Goal: Task Accomplishment & Management: Use online tool/utility

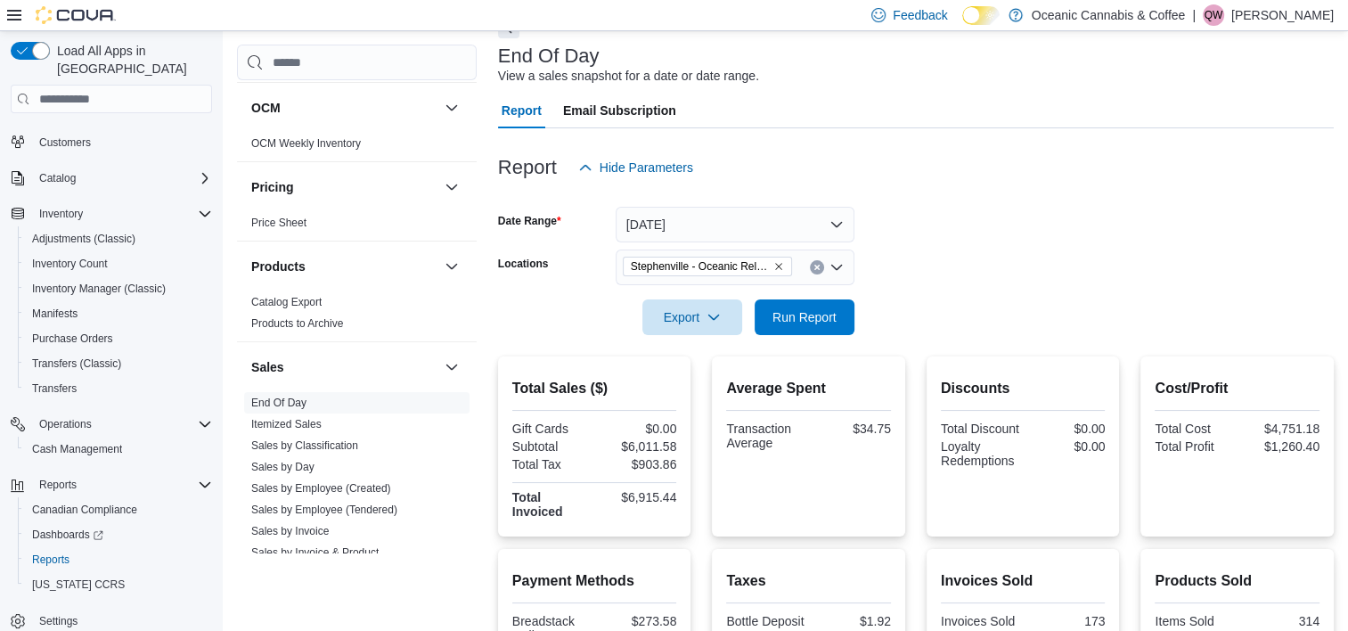
scroll to position [99, 0]
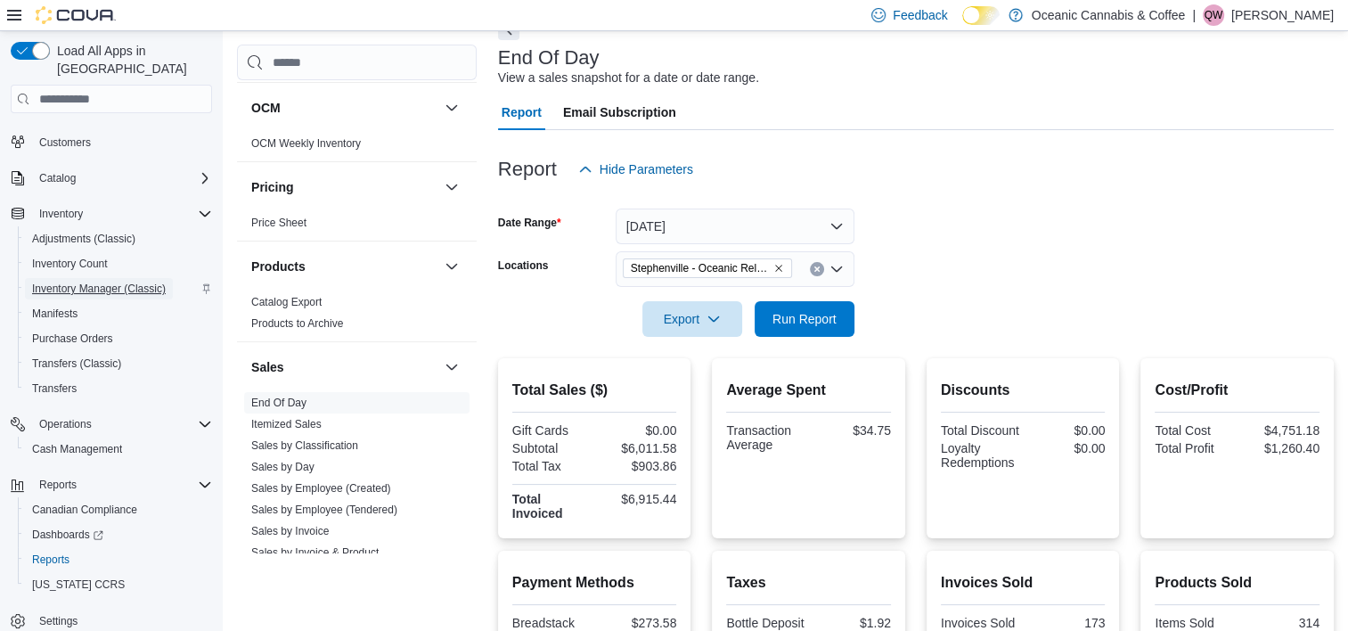
drag, startPoint x: 119, startPoint y: 270, endPoint x: 179, endPoint y: 279, distance: 61.3
click at [119, 282] on span "Inventory Manager (Classic)" at bounding box center [99, 289] width 134 height 14
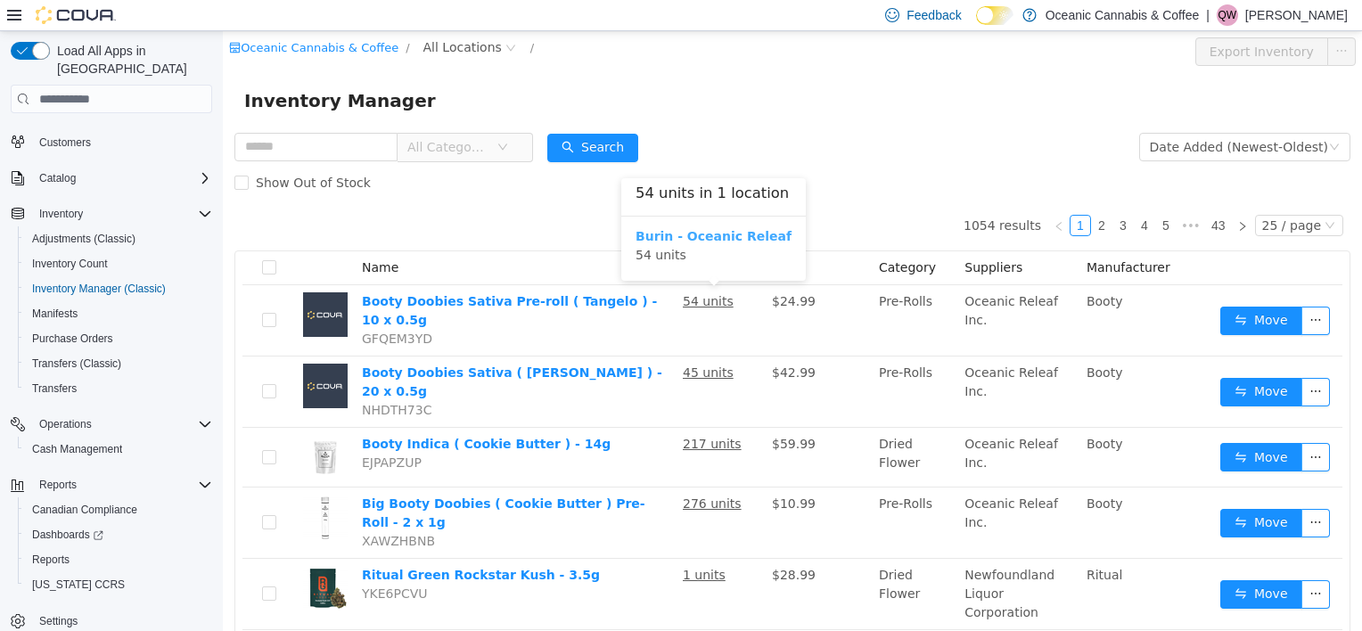
click at [716, 234] on b "Burin - Oceanic Releaf" at bounding box center [713, 236] width 156 height 14
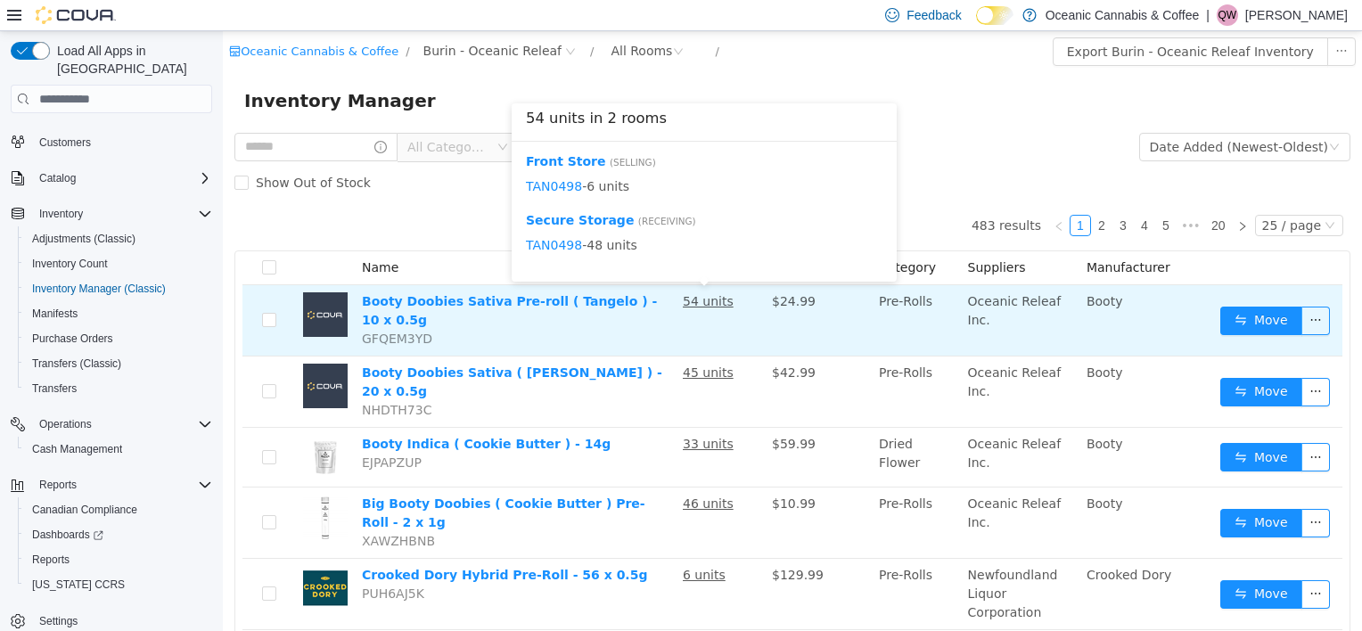
click at [704, 300] on u "54 units" at bounding box center [708, 301] width 51 height 14
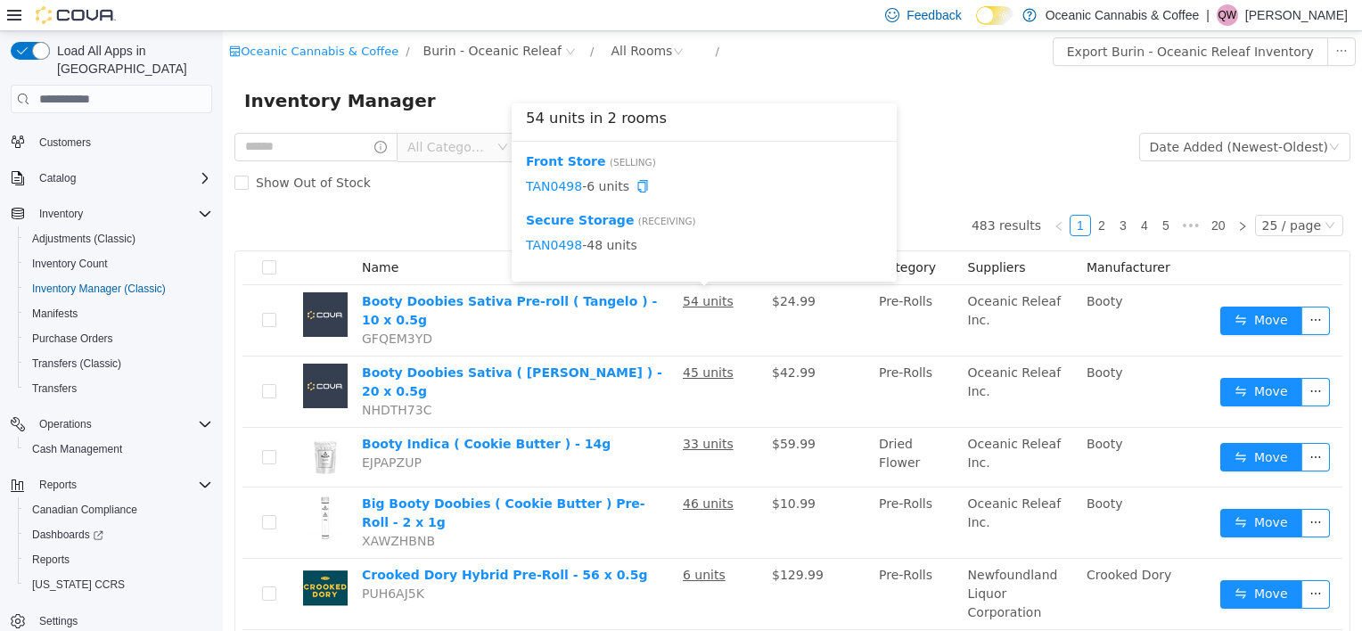
click at [556, 176] on li "TAN0498 - 6 units" at bounding box center [704, 186] width 357 height 31
click at [538, 187] on link "TAN0498" at bounding box center [554, 186] width 56 height 14
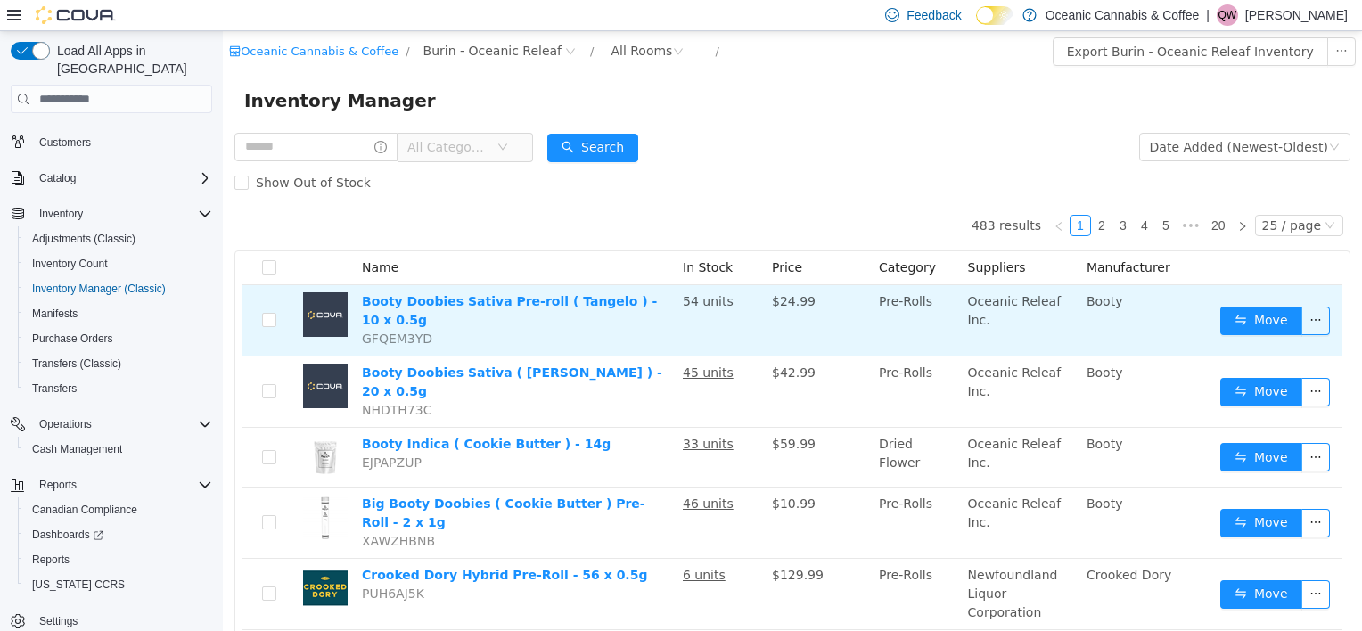
scroll to position [89, 0]
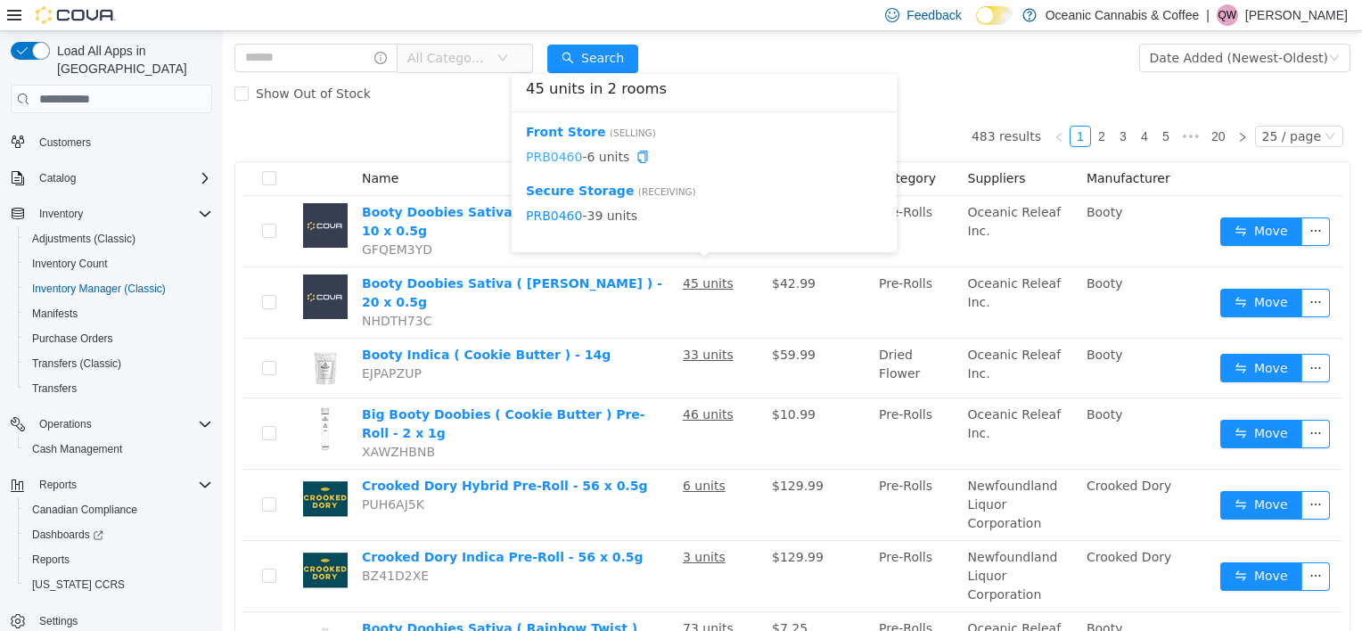
click at [559, 159] on link "PRB0460" at bounding box center [554, 157] width 56 height 14
click at [561, 160] on link "PRB0460" at bounding box center [554, 157] width 56 height 14
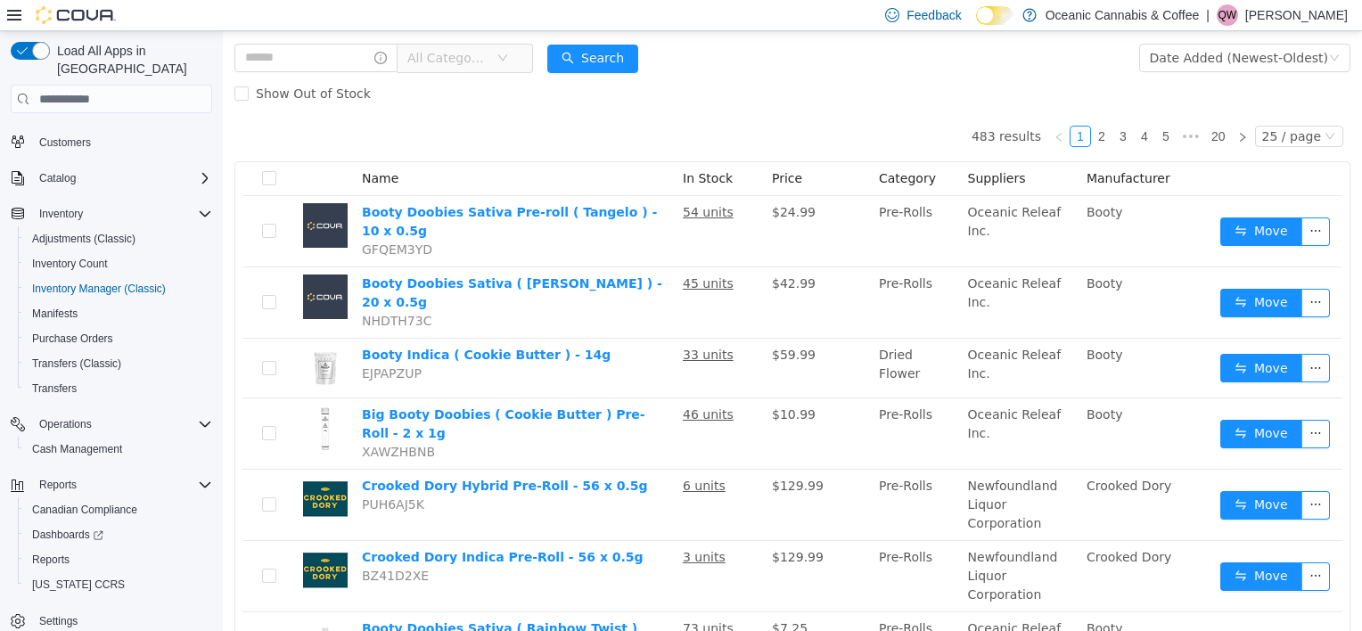
scroll to position [0, 0]
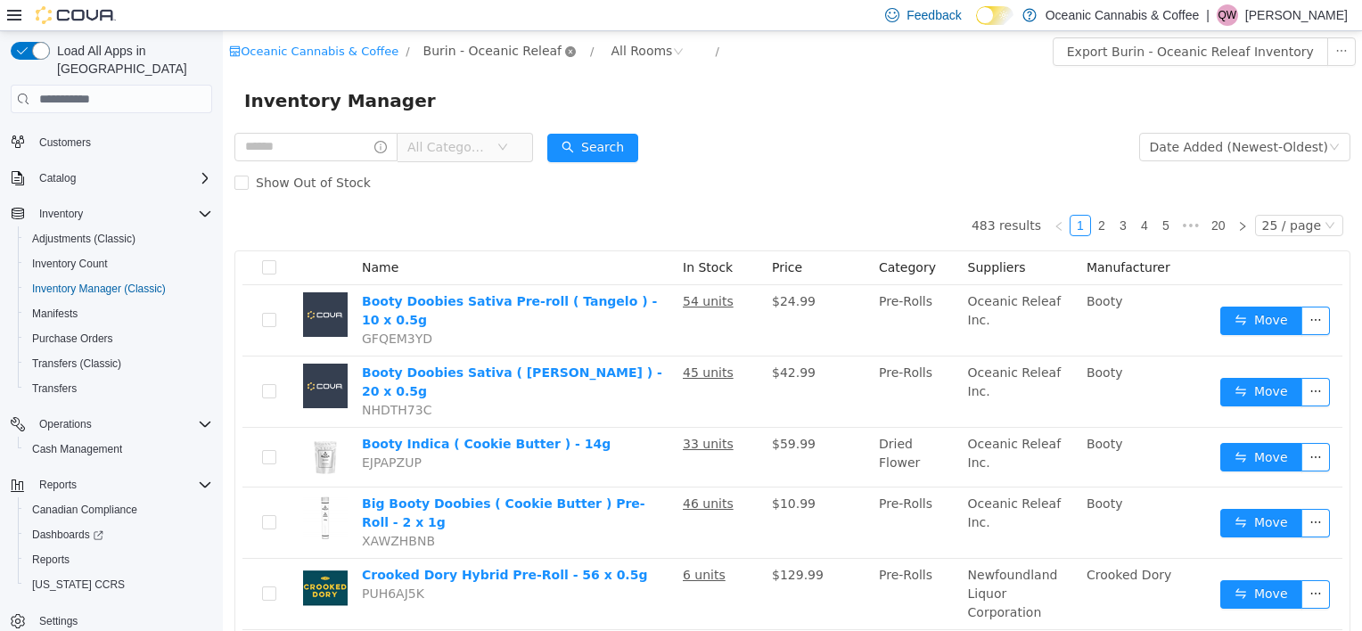
click at [565, 52] on icon "icon: close-circle" at bounding box center [570, 51] width 11 height 11
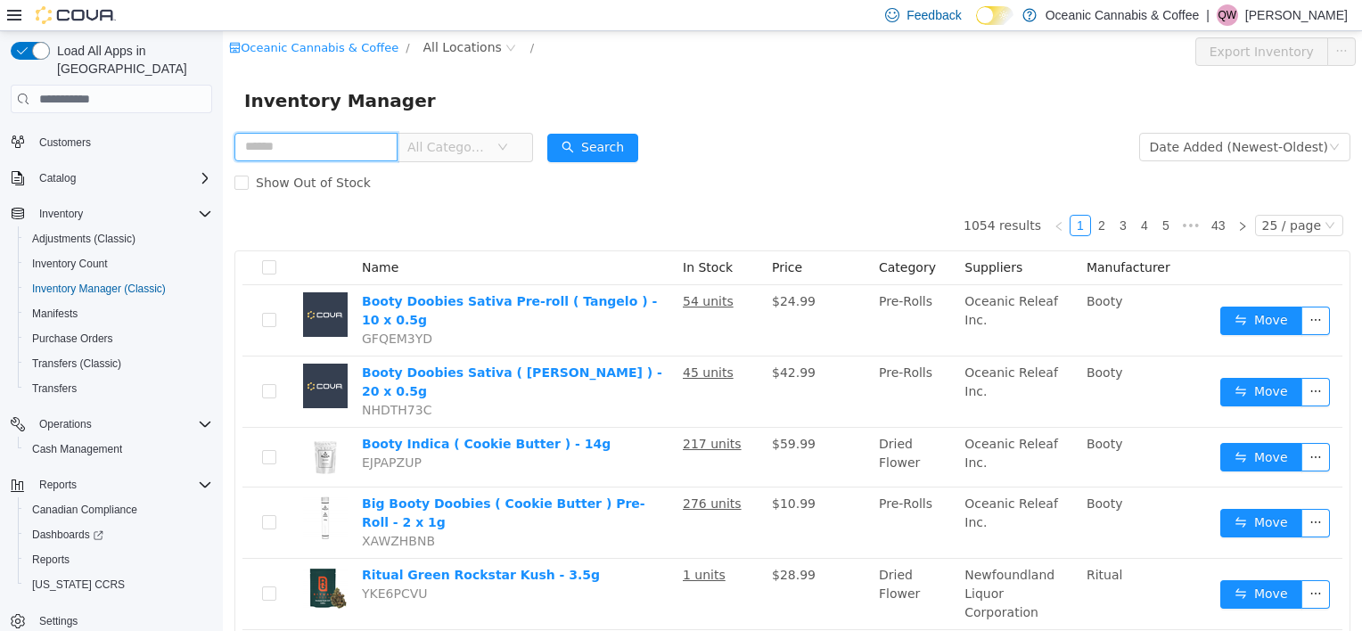
click at [332, 146] on input "text" at bounding box center [315, 147] width 163 height 29
click at [447, 130] on div "All Categories" at bounding box center [383, 147] width 299 height 36
click at [476, 137] on span "All Categories" at bounding box center [451, 147] width 89 height 27
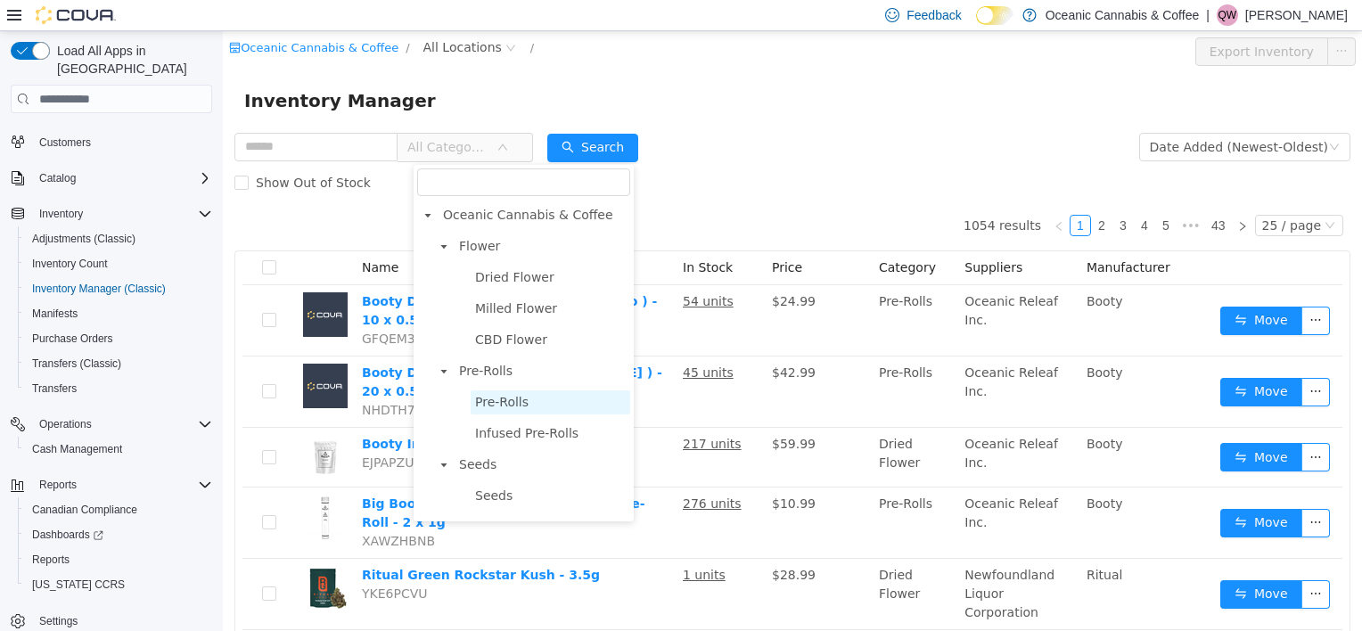
click at [516, 398] on span "Pre-Rolls" at bounding box center [501, 402] width 53 height 14
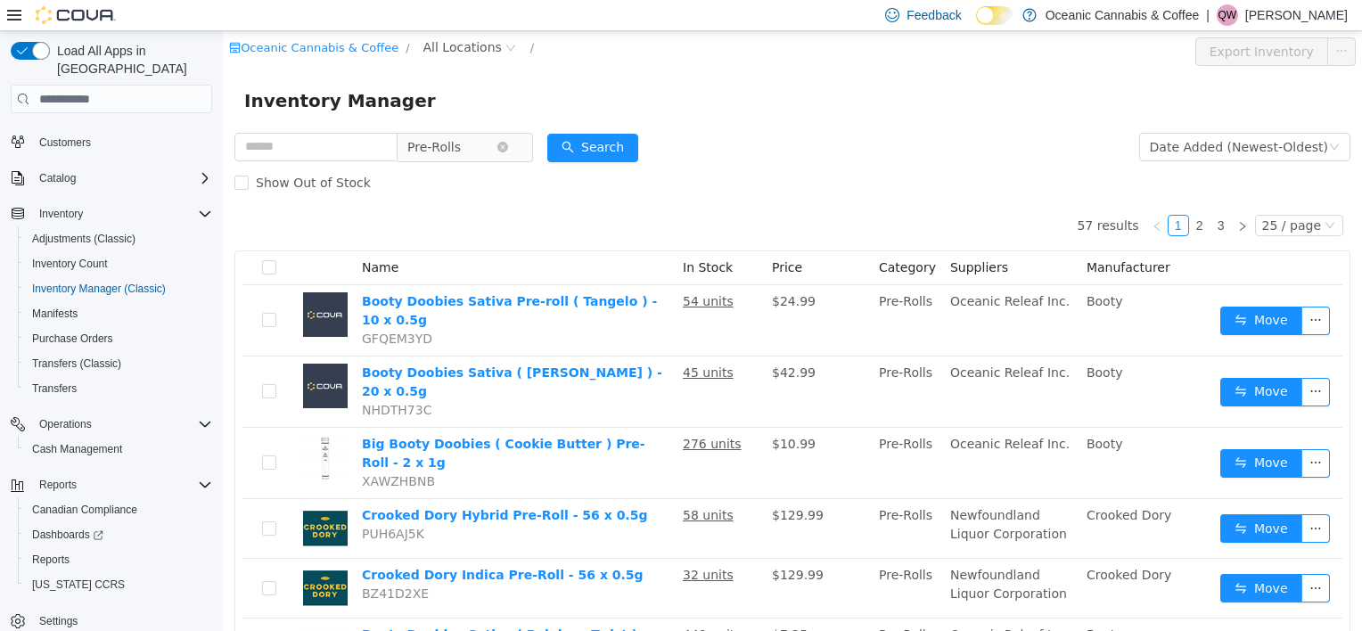
click at [453, 152] on span "Pre-Rolls" at bounding box center [433, 147] width 53 height 27
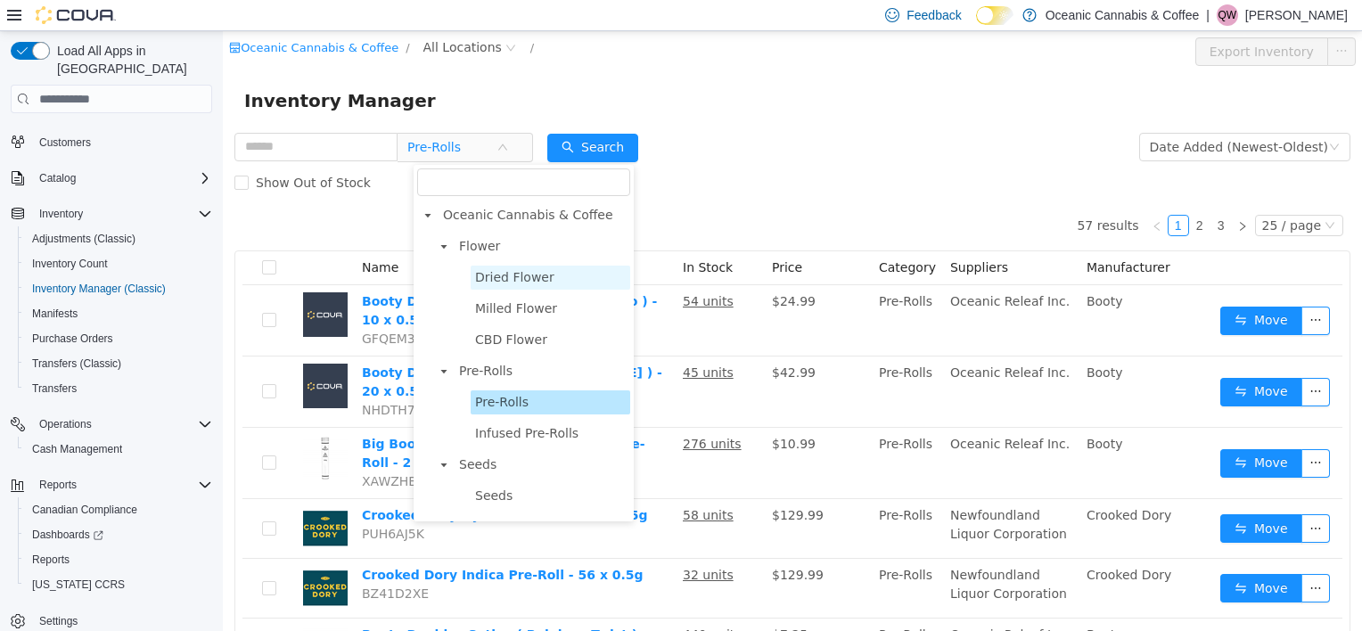
click at [499, 278] on span "Dried Flower" at bounding box center [514, 277] width 79 height 14
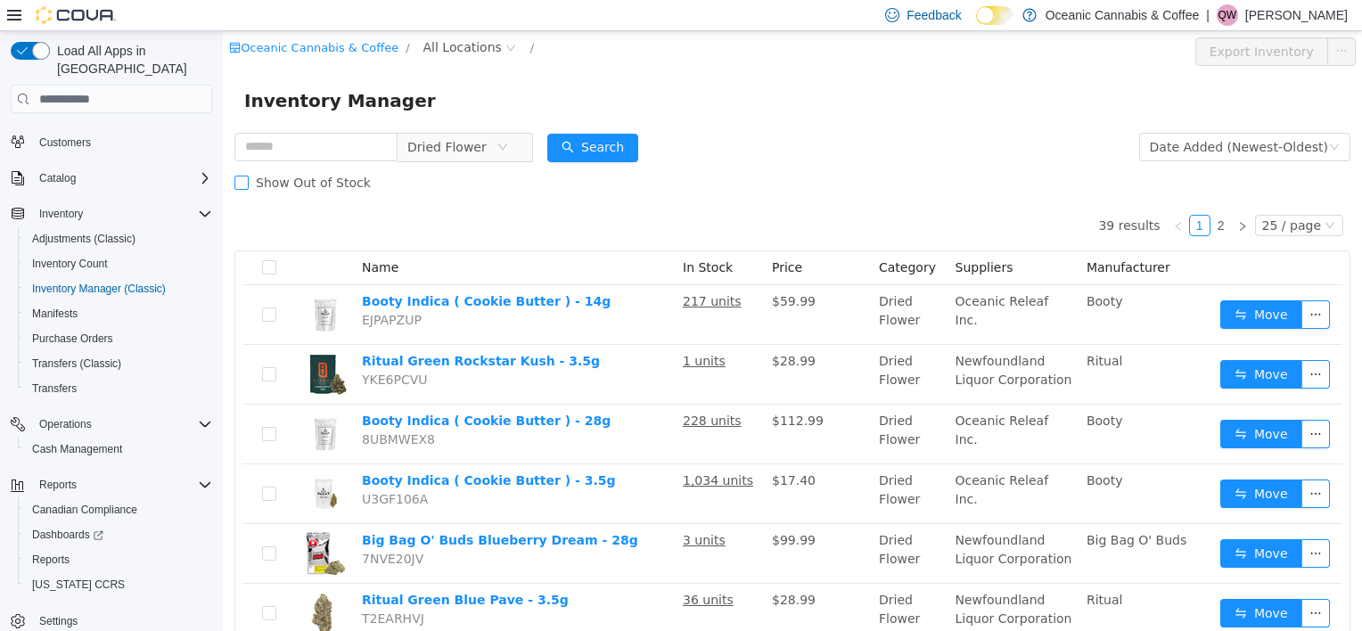
click at [317, 176] on span "Show Out of Stock" at bounding box center [313, 183] width 129 height 14
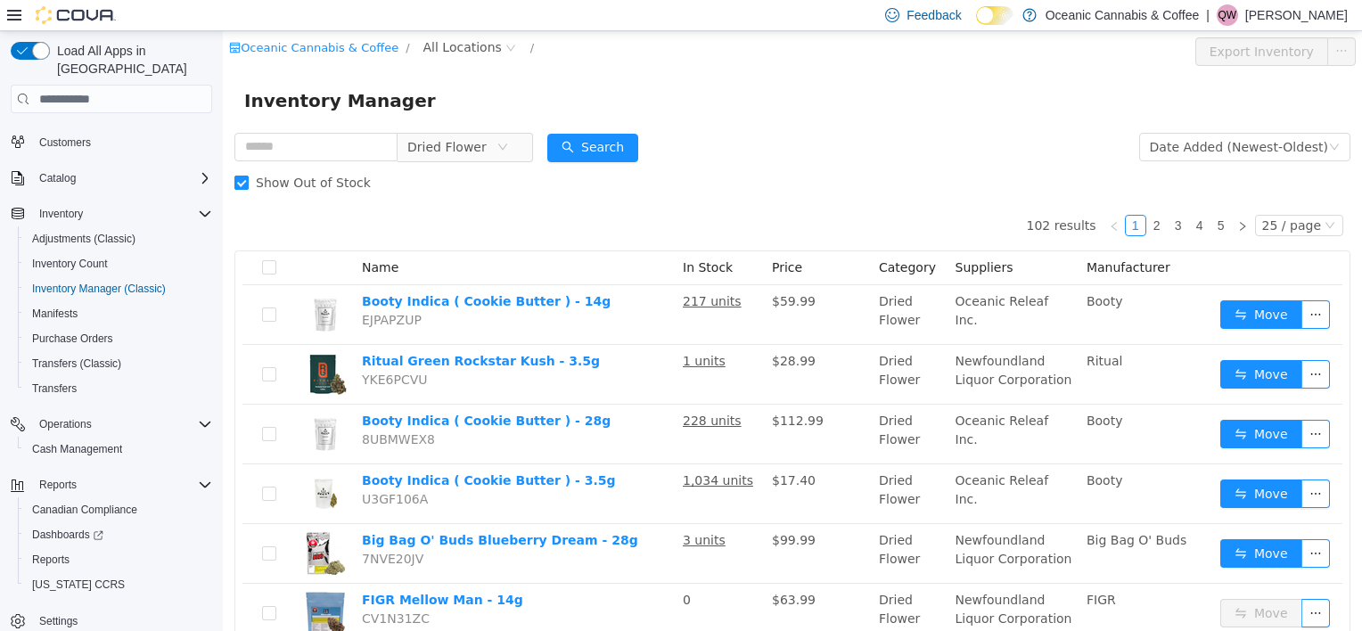
click at [317, 176] on span "Show Out of Stock" at bounding box center [313, 183] width 129 height 14
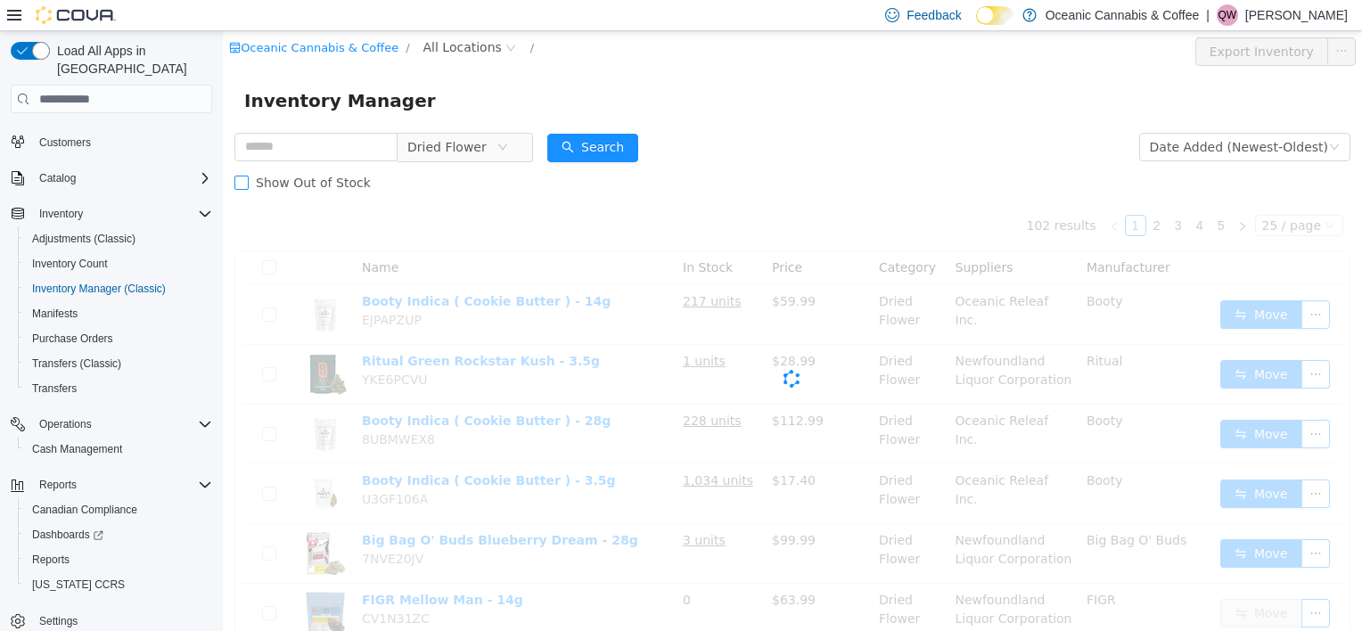
click at [317, 176] on span "Show Out of Stock" at bounding box center [313, 183] width 129 height 14
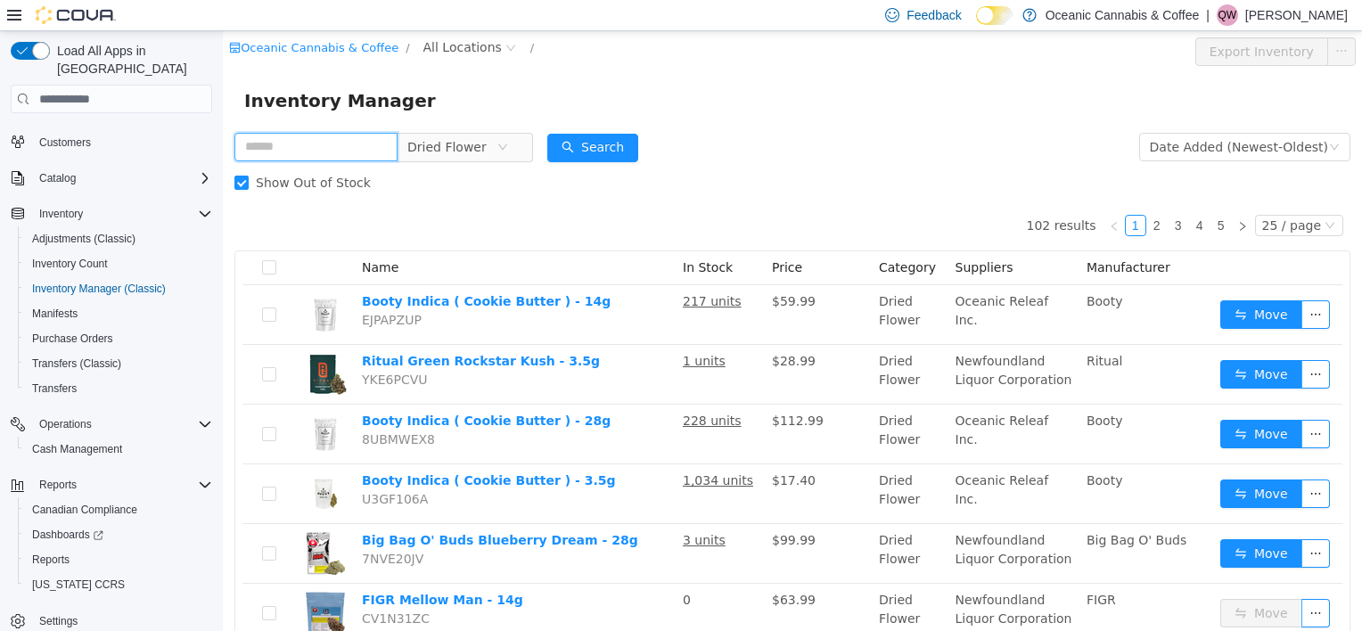
click at [375, 154] on input "text" at bounding box center [315, 147] width 163 height 29
type input "*****"
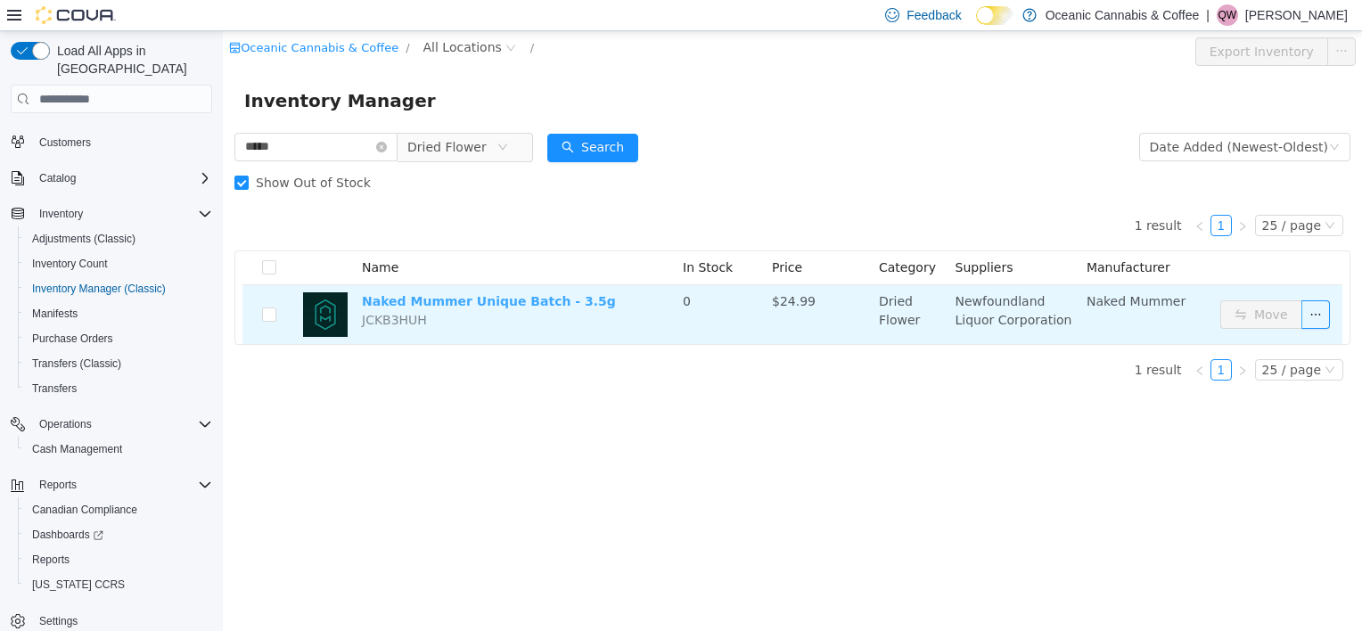
click at [503, 308] on link "Naked Mummer Unique Batch - 3.5g" at bounding box center [489, 301] width 254 height 14
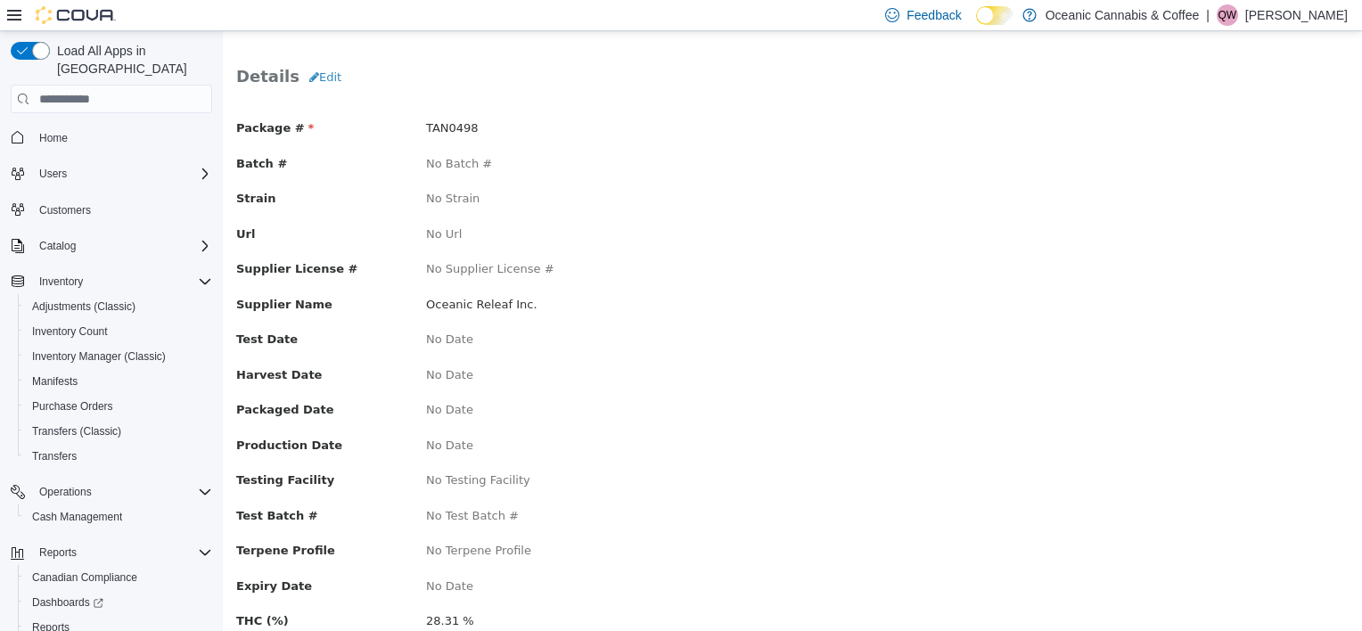
scroll to position [168, 0]
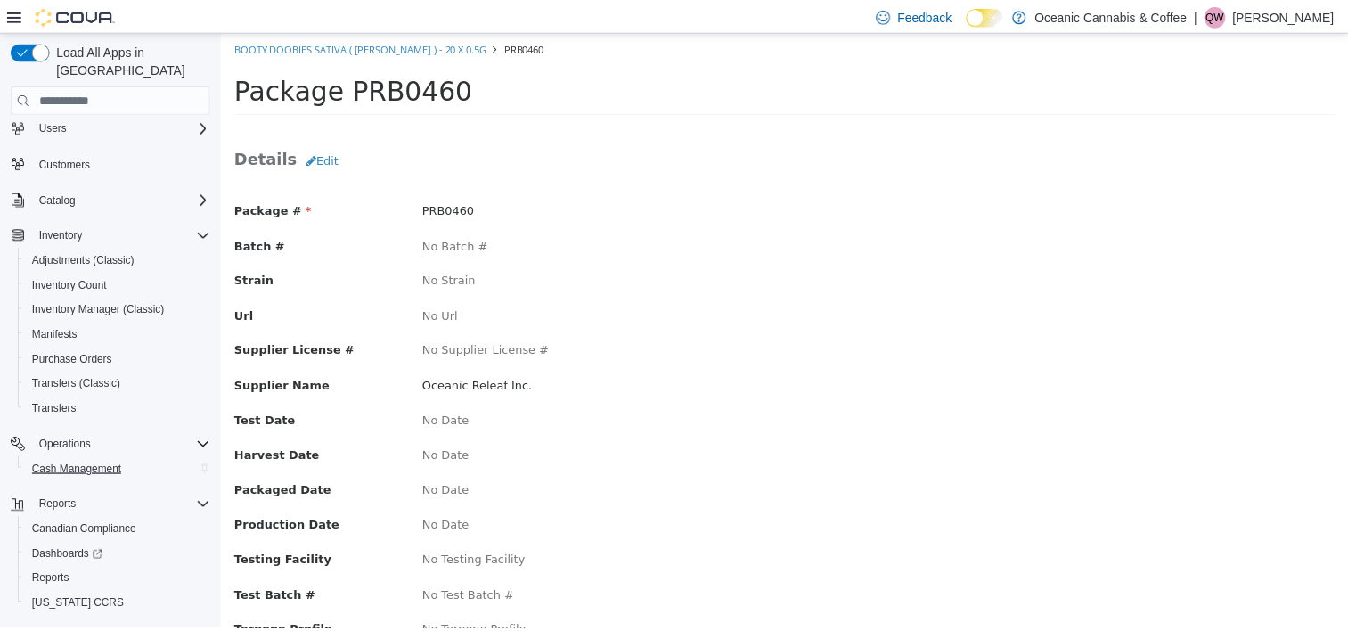
scroll to position [68, 0]
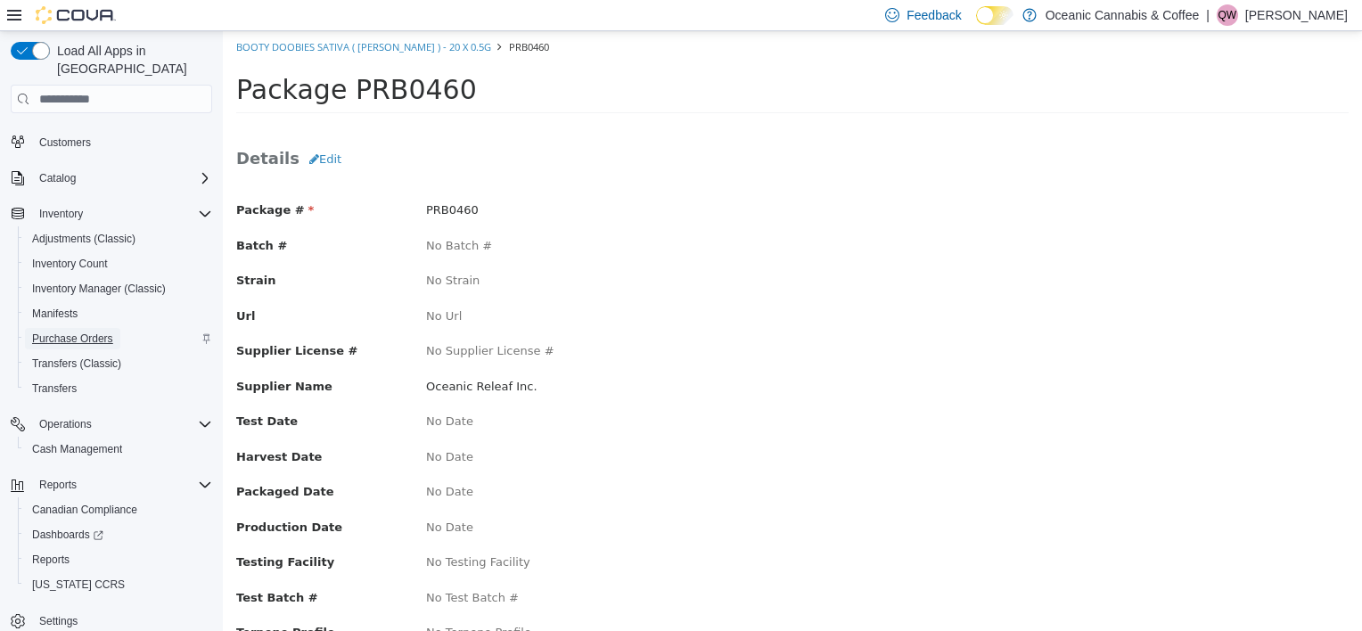
click at [86, 332] on span "Purchase Orders" at bounding box center [72, 339] width 81 height 14
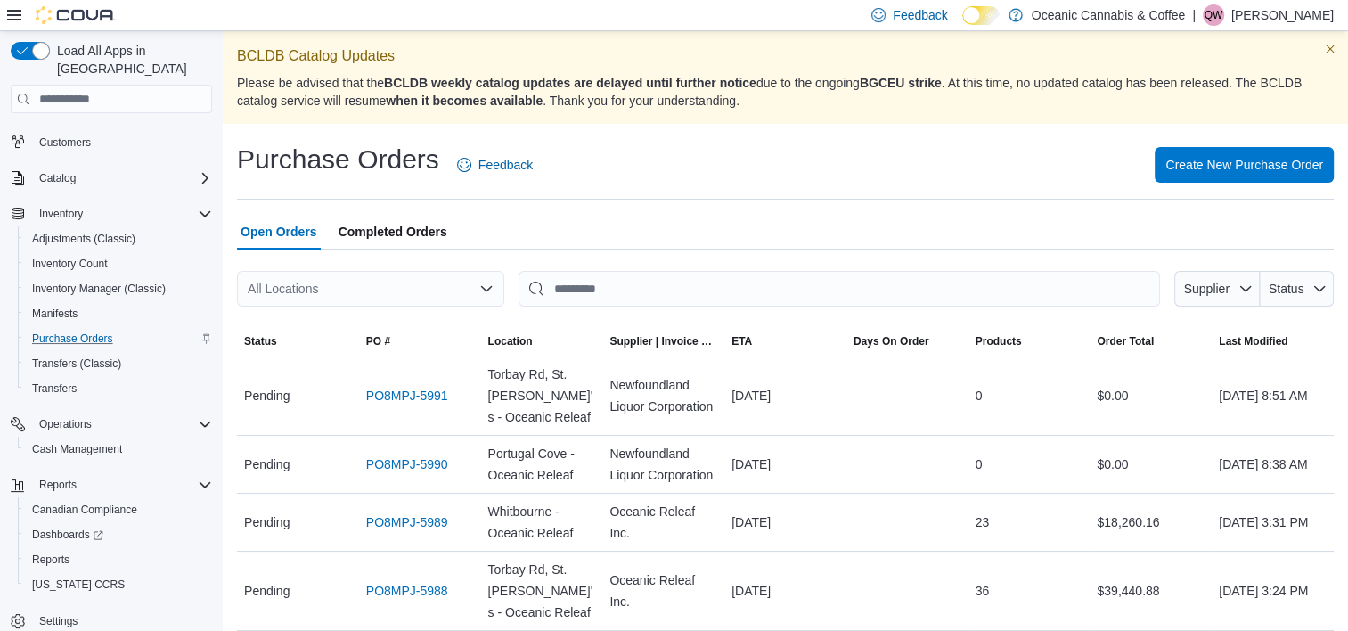
click at [431, 275] on div "All Locations" at bounding box center [370, 289] width 267 height 36
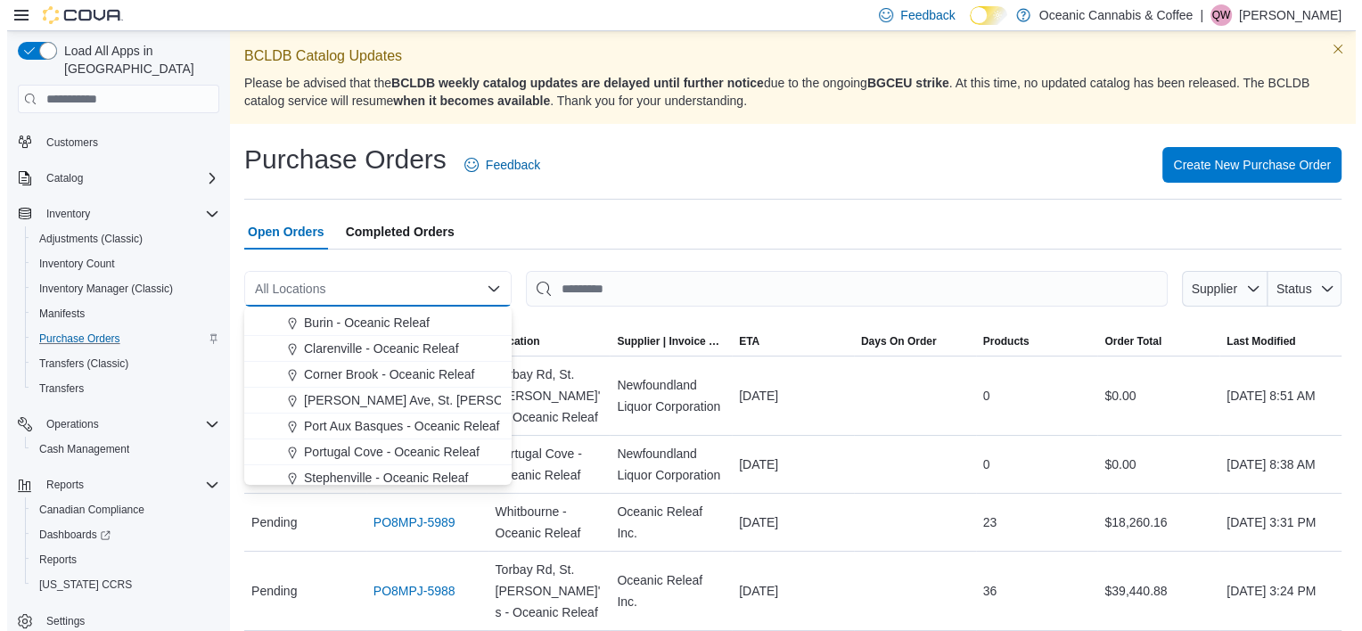
scroll to position [89, 0]
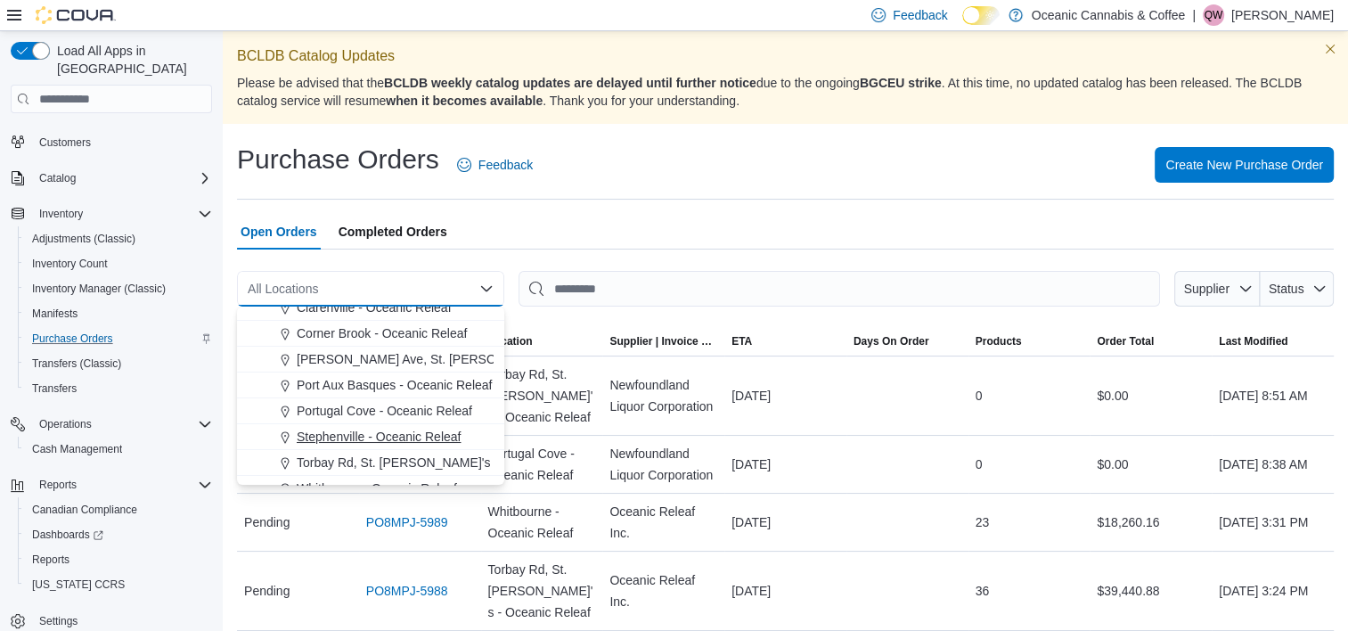
click at [384, 431] on span "Stephenville - Oceanic Releaf" at bounding box center [379, 437] width 164 height 18
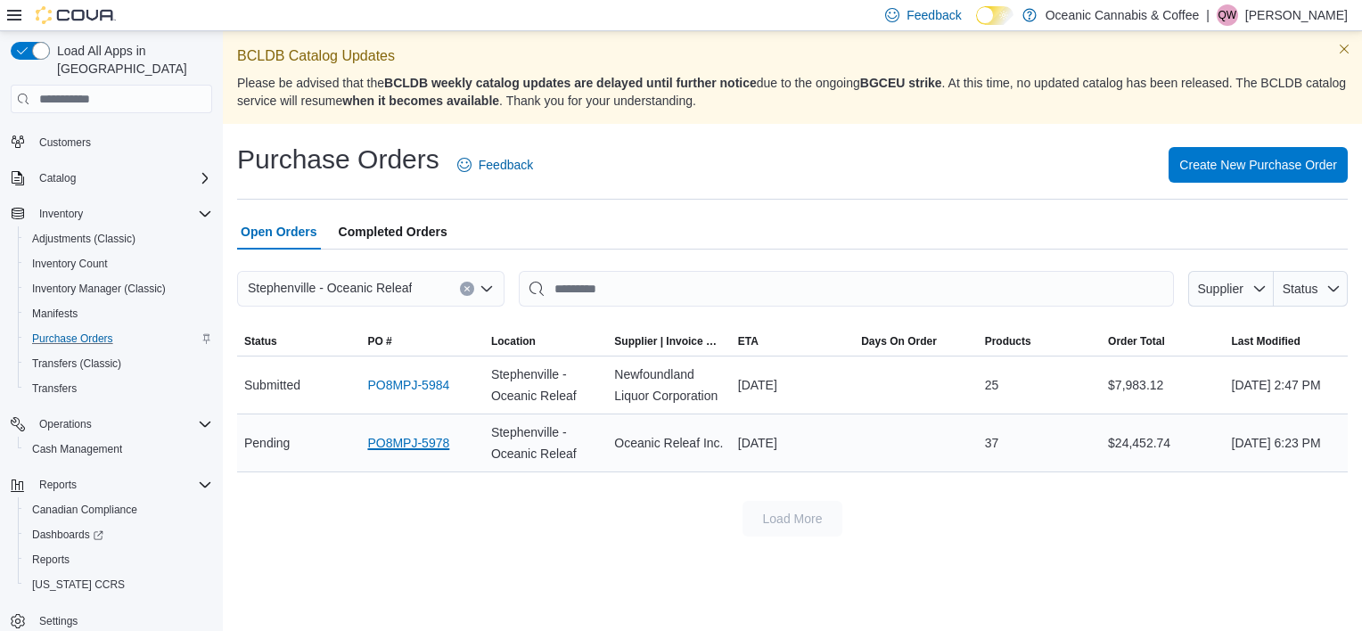
click at [386, 439] on link "PO8MPJ-5978" at bounding box center [408, 442] width 82 height 21
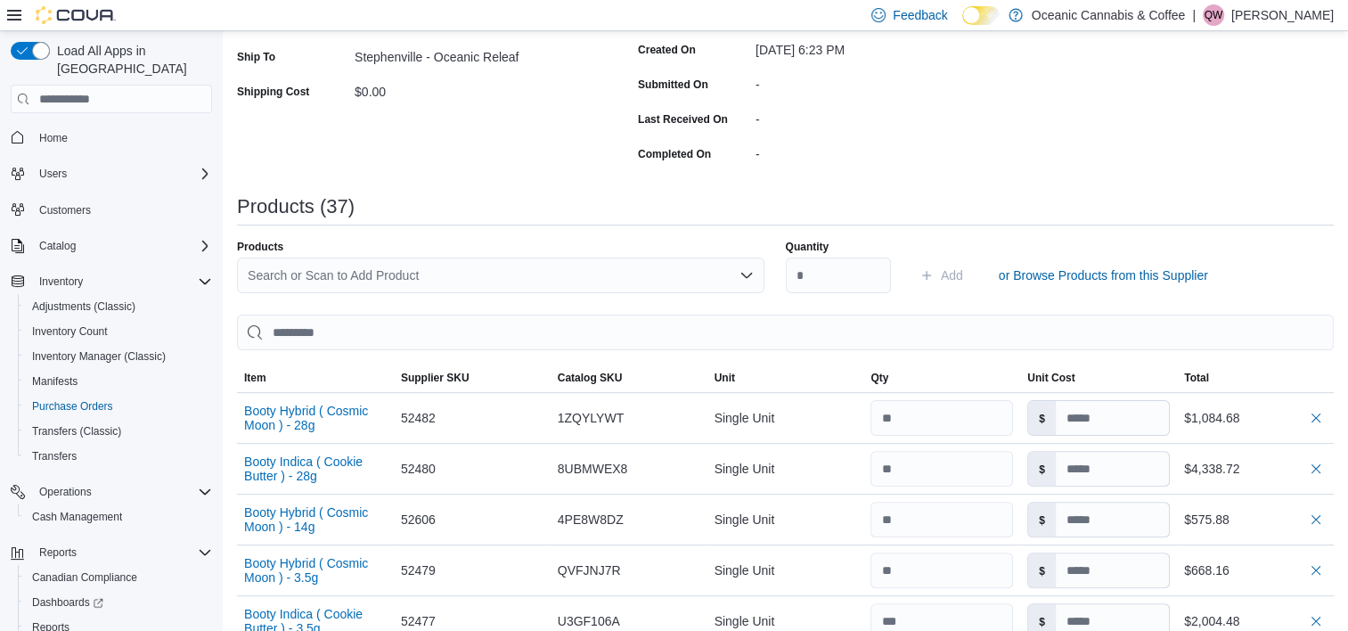
scroll to position [374, 0]
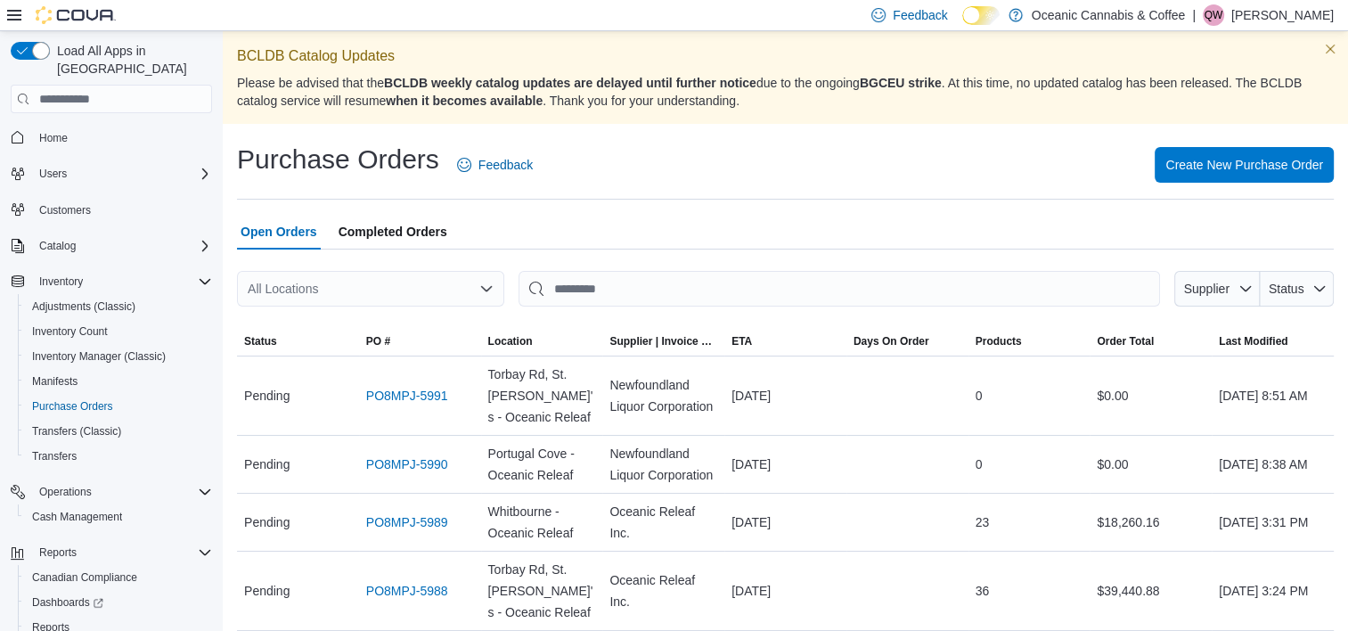
click at [422, 284] on div "All Locations" at bounding box center [370, 289] width 267 height 36
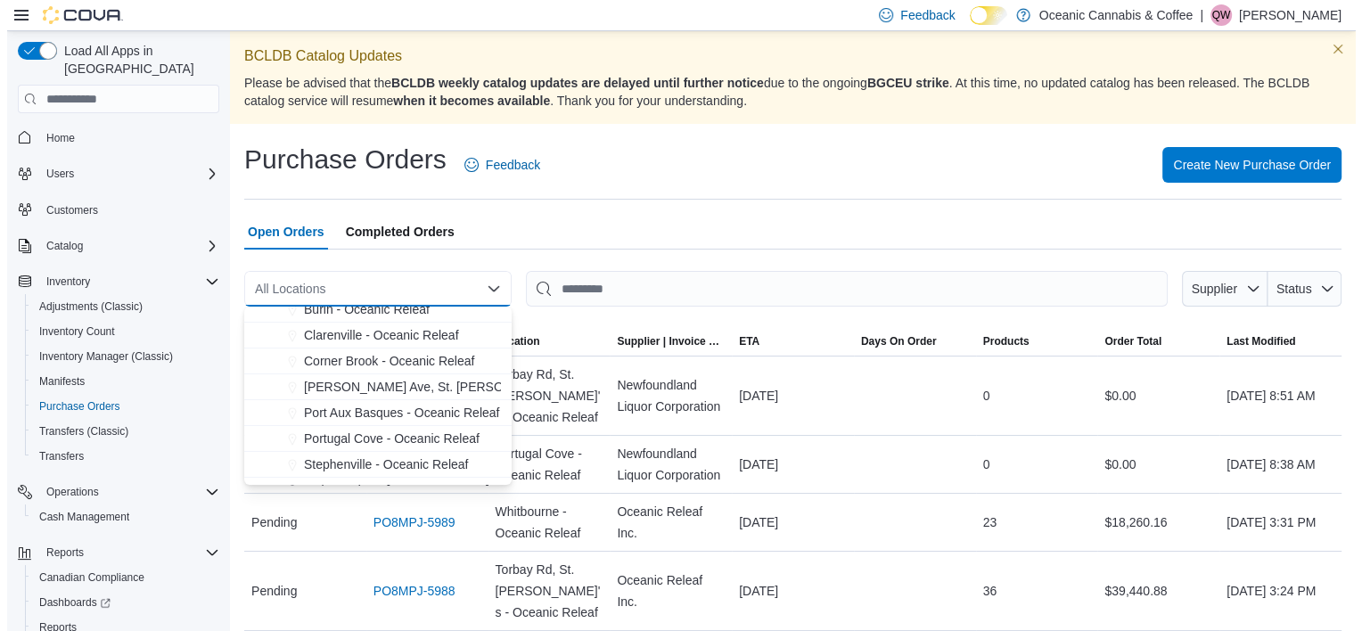
scroll to position [89, 0]
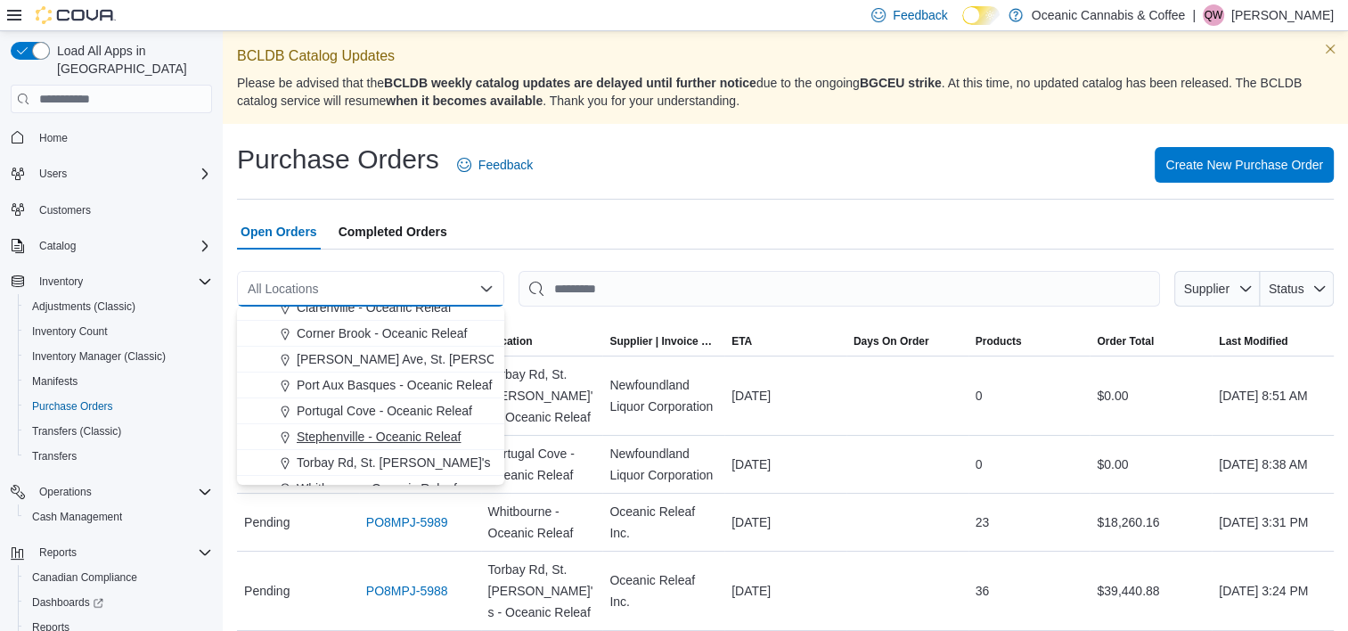
click at [415, 438] on span "Stephenville - Oceanic Releaf" at bounding box center [379, 437] width 164 height 18
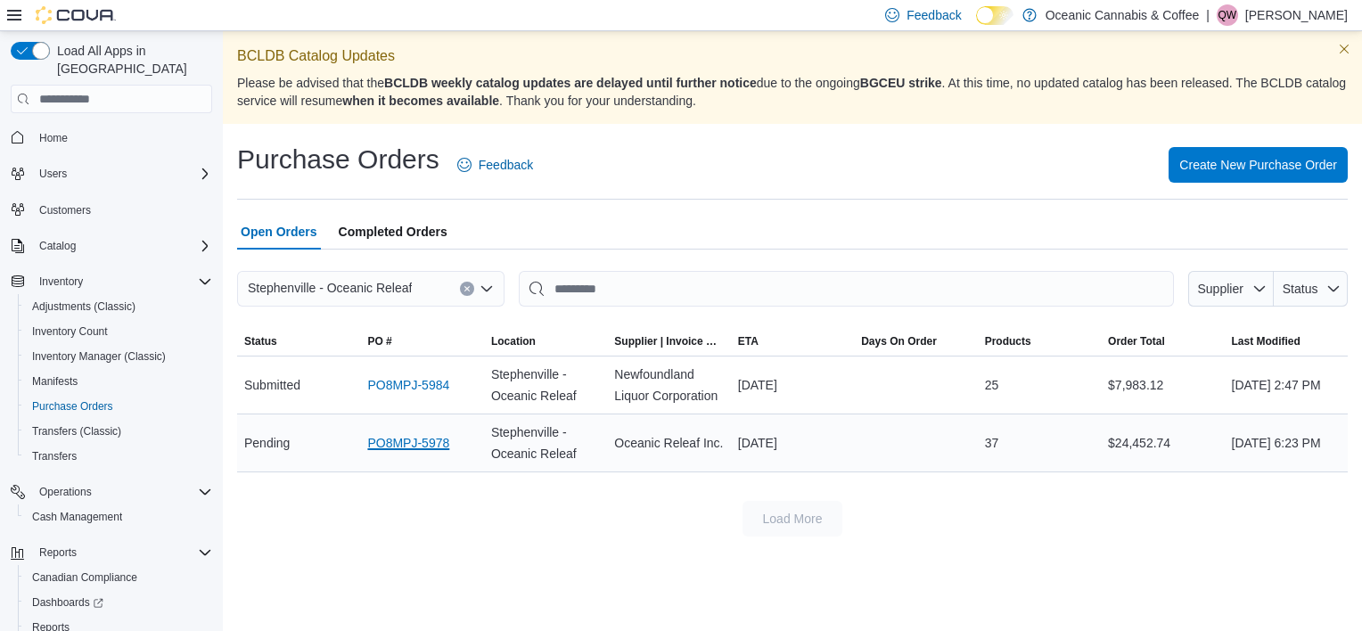
click at [388, 447] on link "PO8MPJ-5978" at bounding box center [408, 442] width 82 height 21
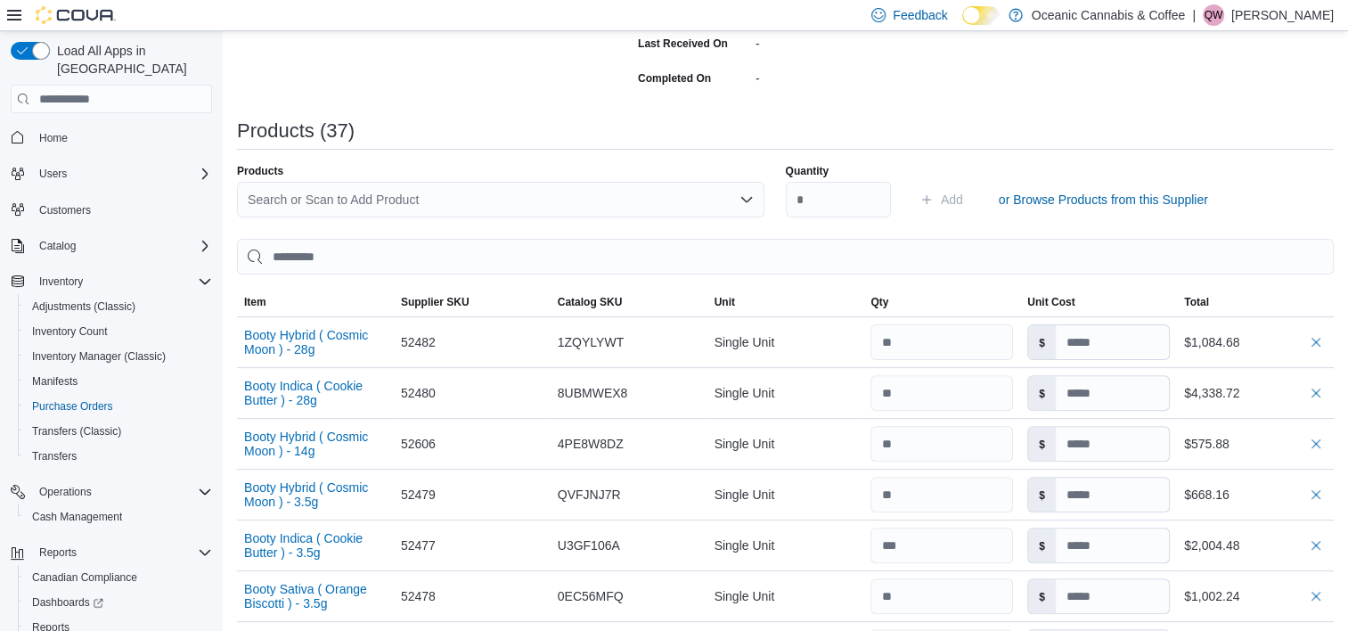
scroll to position [357, 0]
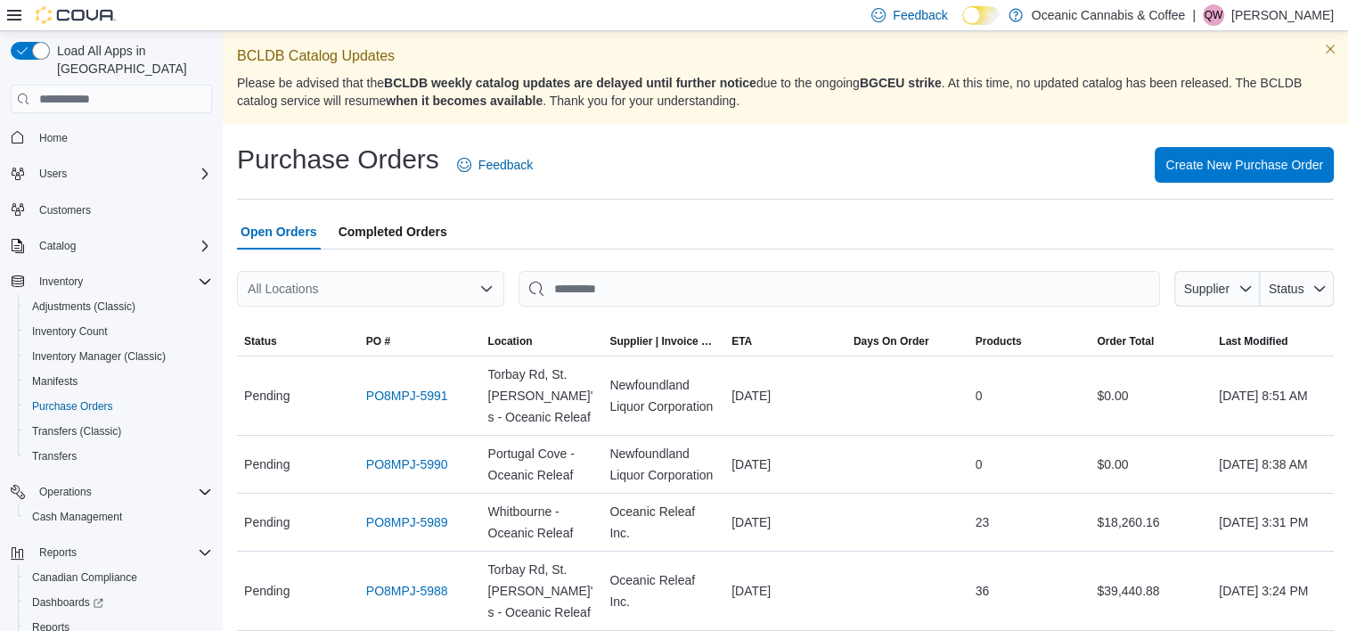
click at [298, 298] on div "All Locations" at bounding box center [370, 289] width 267 height 36
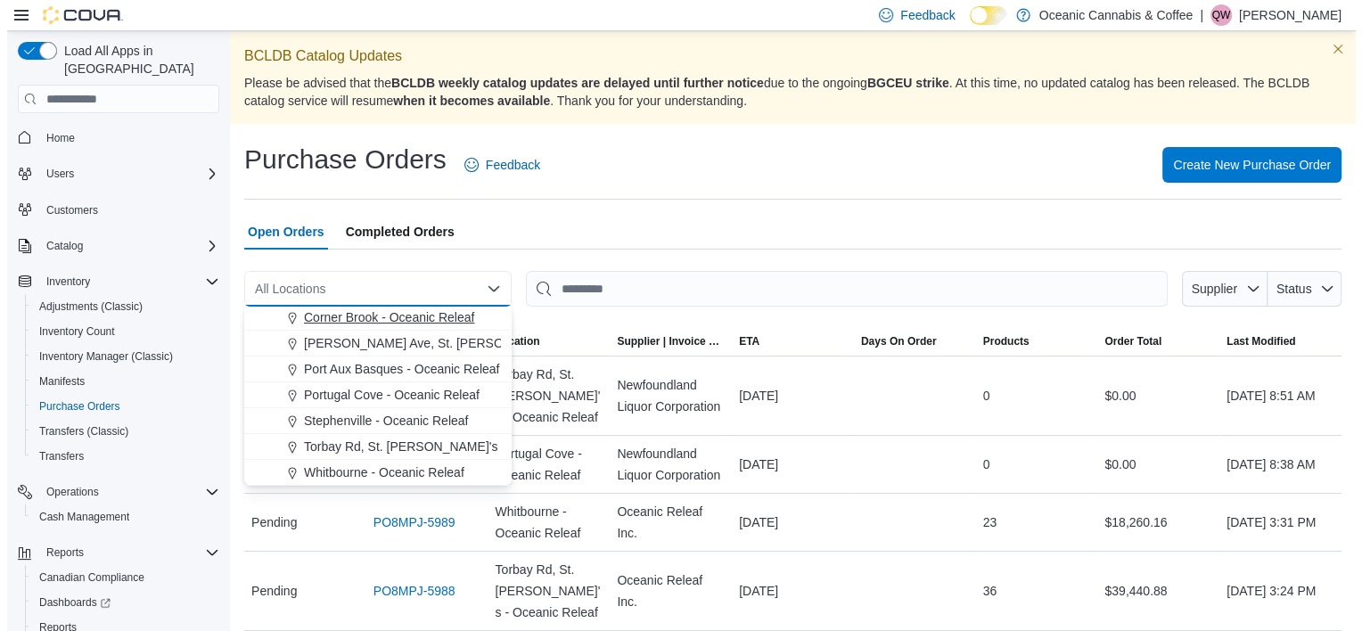
scroll to position [106, 0]
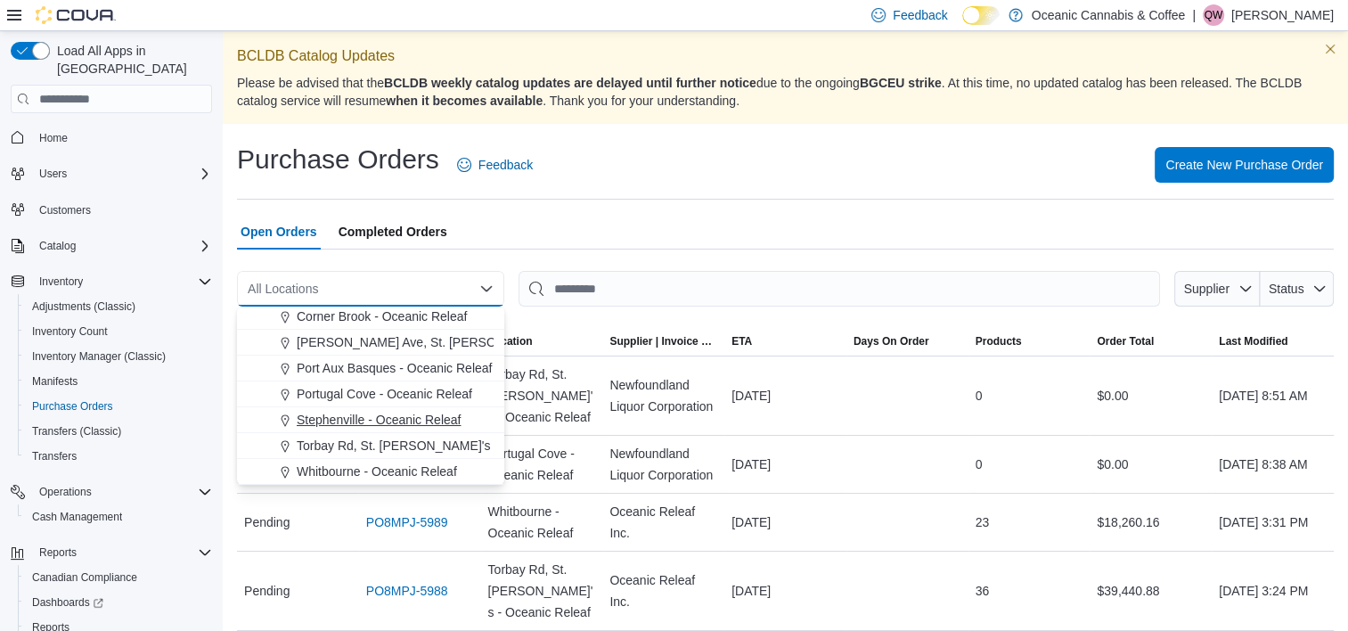
click at [342, 410] on button "Stephenville - Oceanic Releaf" at bounding box center [370, 420] width 267 height 26
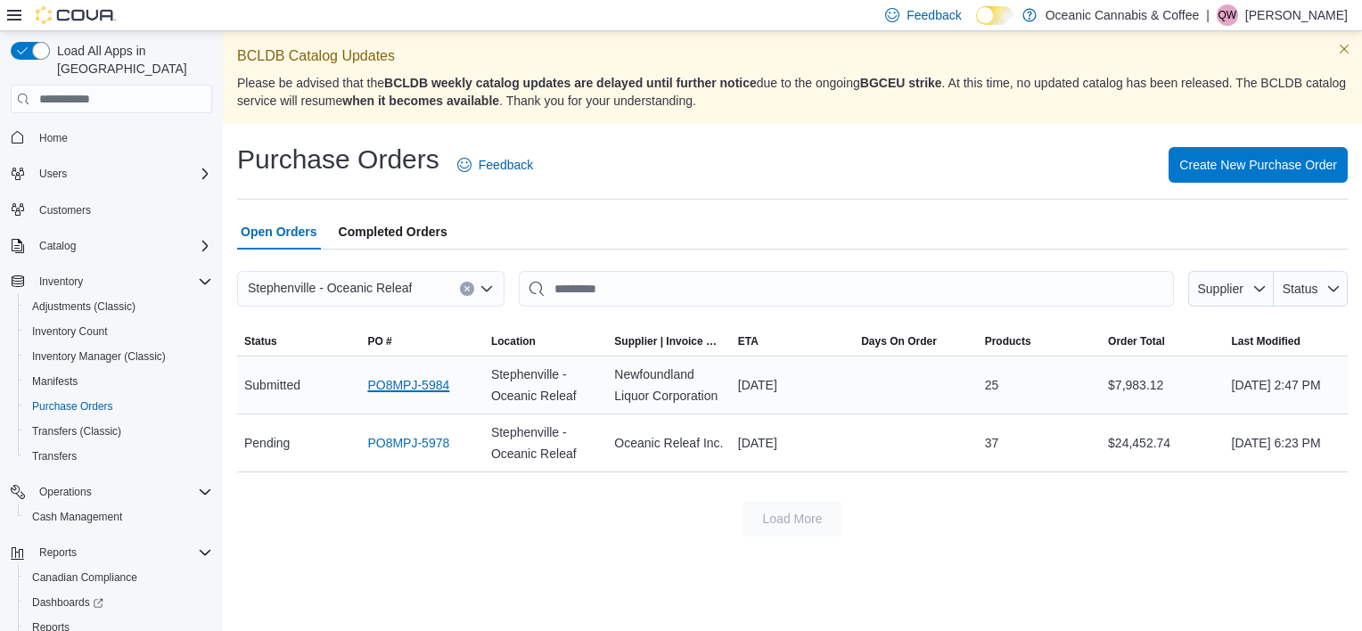
click at [427, 385] on link "PO8MPJ-5984" at bounding box center [408, 384] width 82 height 21
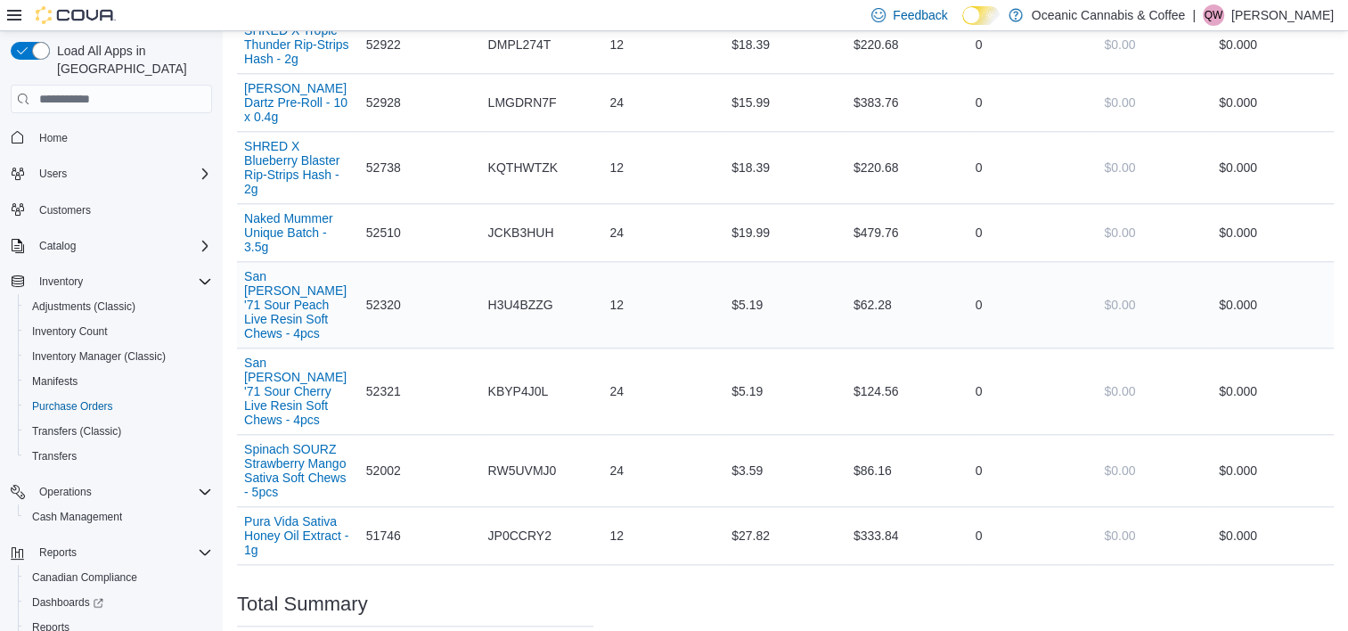
scroll to position [1604, 0]
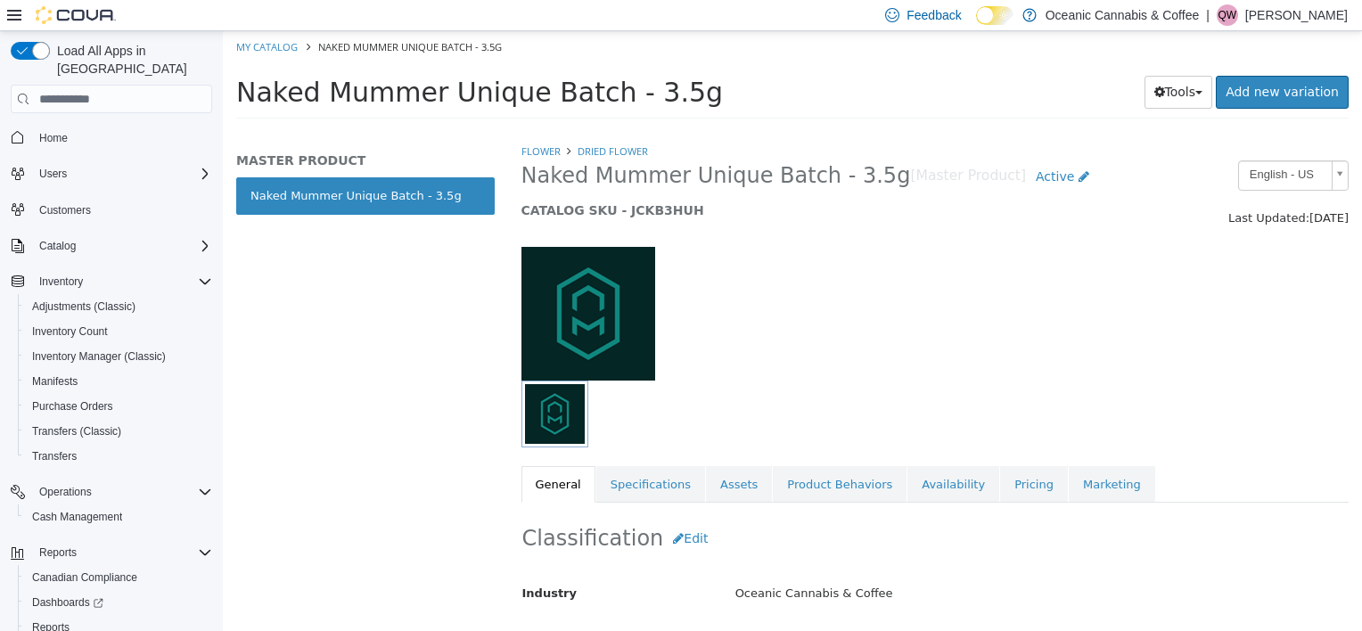
scroll to position [178, 0]
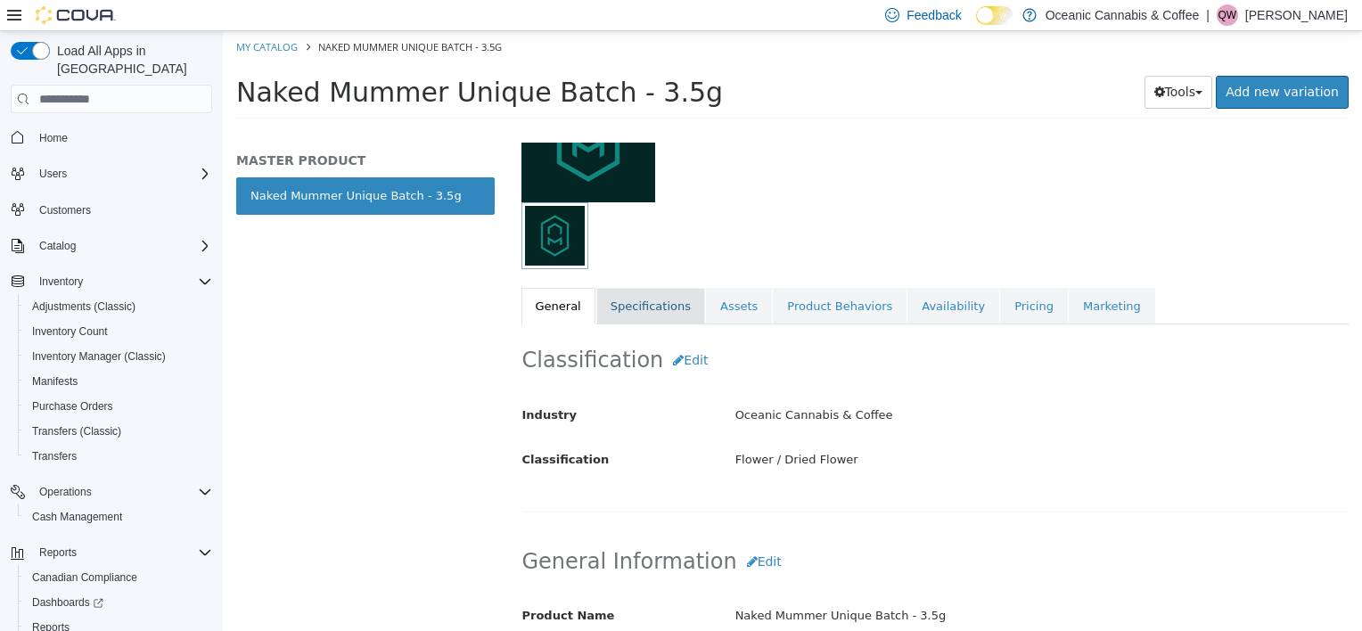
click at [646, 304] on link "Specifications" at bounding box center [650, 306] width 109 height 37
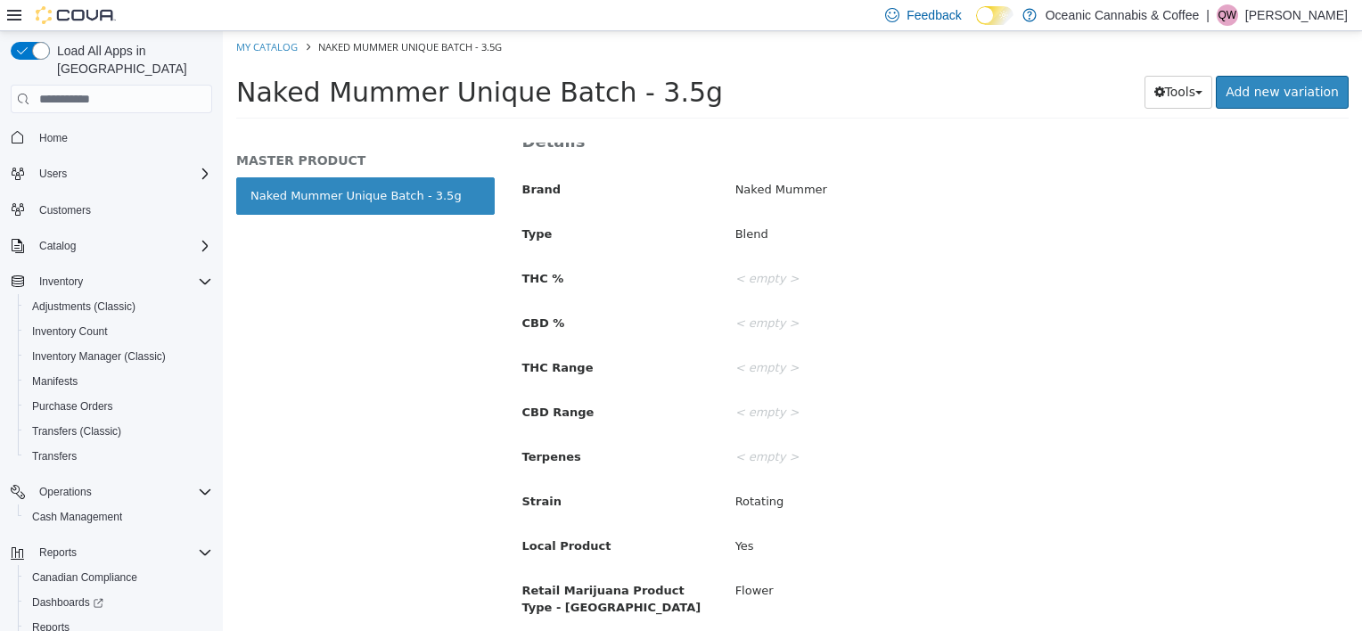
scroll to position [185, 0]
